Goal: Use online tool/utility

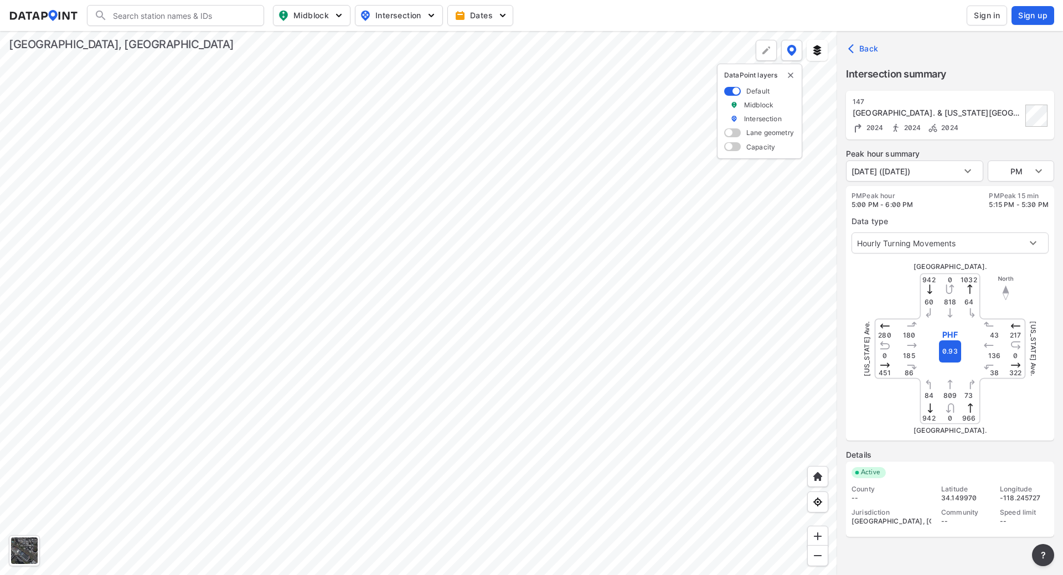
click at [519, 130] on div at bounding box center [418, 303] width 837 height 544
click at [317, 477] on div at bounding box center [418, 303] width 837 height 544
click at [412, 453] on div at bounding box center [418, 303] width 837 height 544
click at [467, 292] on div at bounding box center [418, 303] width 837 height 544
click at [456, 158] on div at bounding box center [418, 303] width 837 height 544
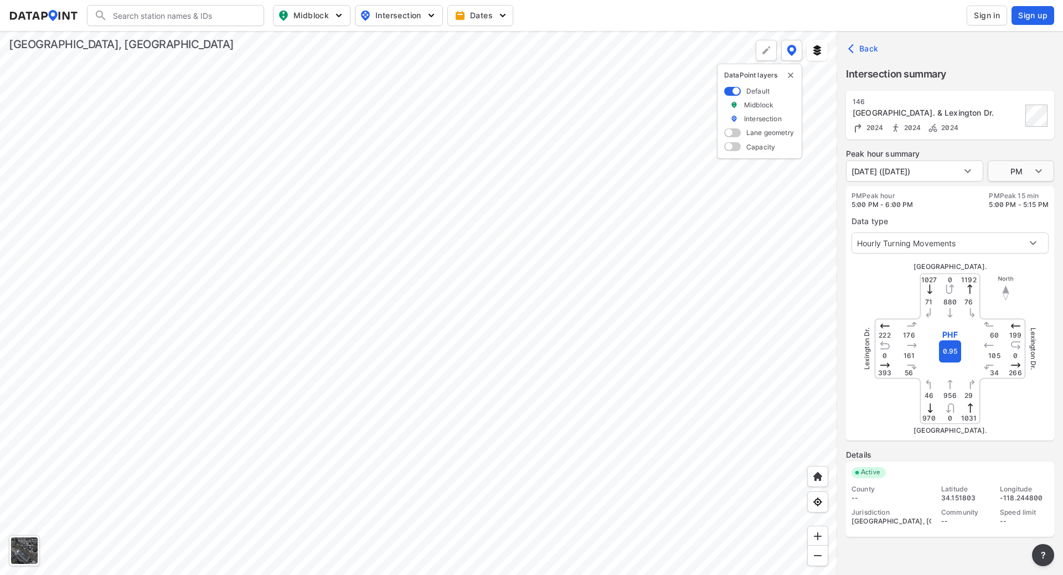
click at [1037, 168] on body "Search Please enter a search term. Midblock Intersection Dates Sign in Sign up …" at bounding box center [531, 287] width 1063 height 575
click at [1014, 127] on li "AM" at bounding box center [1021, 128] width 66 height 21
click at [1044, 169] on body "Search Please enter a search term. Midblock Intersection Dates Sign in Sign up …" at bounding box center [531, 287] width 1063 height 575
click at [1014, 195] on li "MID" at bounding box center [1021, 192] width 66 height 21
type input "PM"
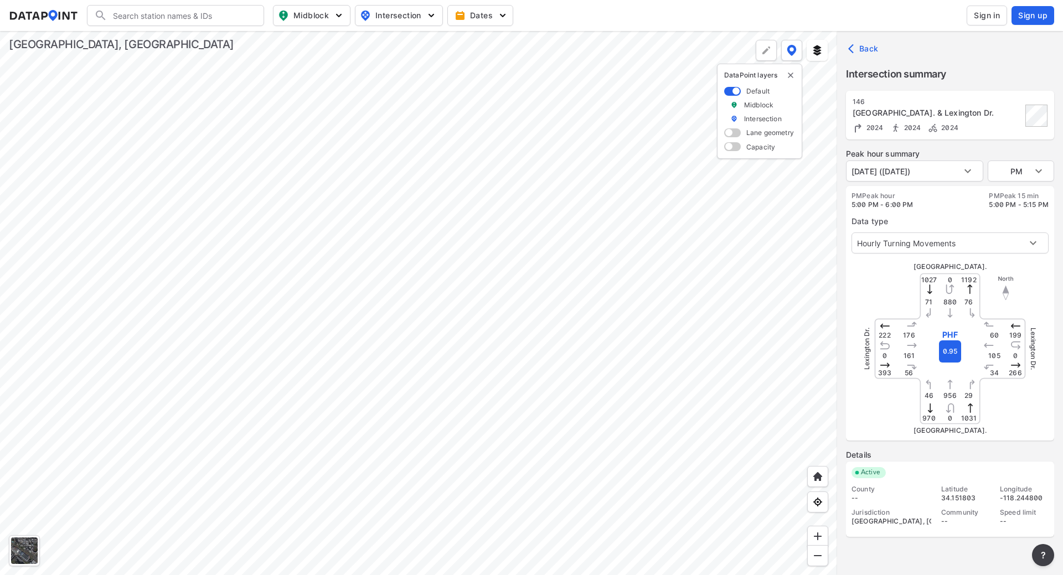
click at [579, 199] on div at bounding box center [418, 303] width 837 height 544
click at [448, 531] on div at bounding box center [418, 303] width 837 height 544
click at [574, 178] on div at bounding box center [418, 303] width 837 height 544
click at [437, 152] on div at bounding box center [418, 303] width 837 height 544
click at [385, 178] on div at bounding box center [418, 303] width 837 height 544
